Goal: Task Accomplishment & Management: Use online tool/utility

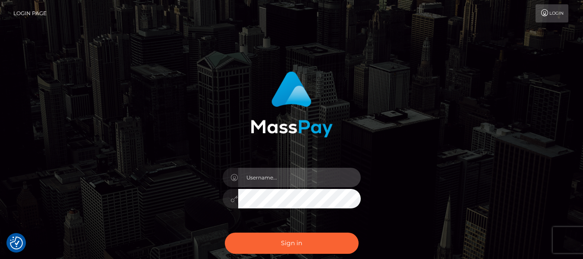
click at [276, 174] on input "text" at bounding box center [299, 177] width 123 height 19
type input "lacey.throne"
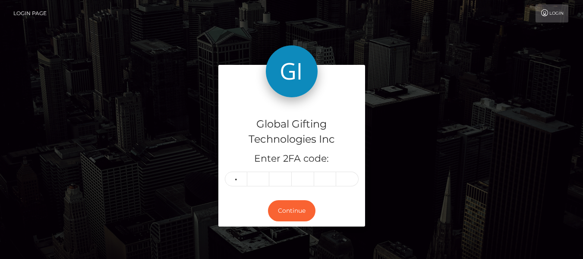
type input "6"
type input "8"
type input "3"
type input "5"
type input "1"
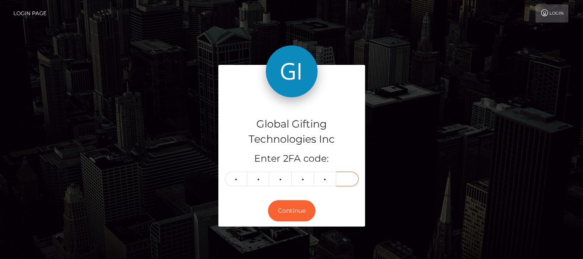
type input "6"
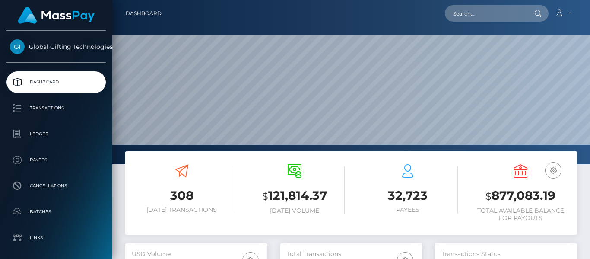
scroll to position [153, 142]
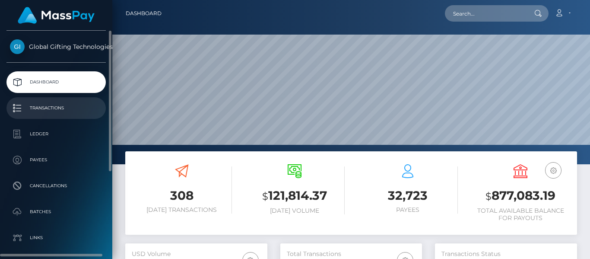
click at [73, 108] on p "Transactions" at bounding box center [56, 107] width 92 height 13
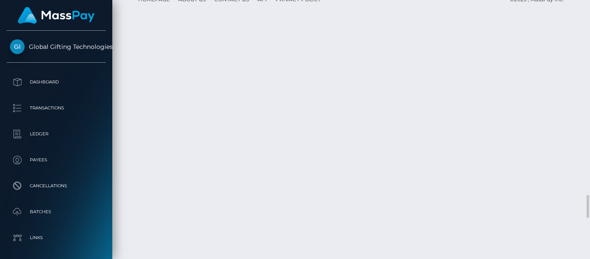
scroll to position [2186, 0]
